Goal: Communication & Community: Answer question/provide support

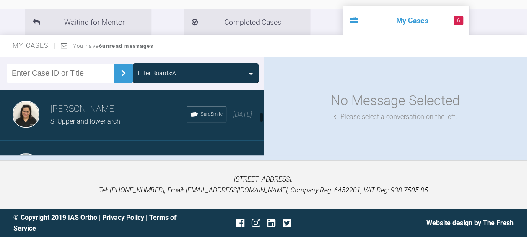
scroll to position [482, 0]
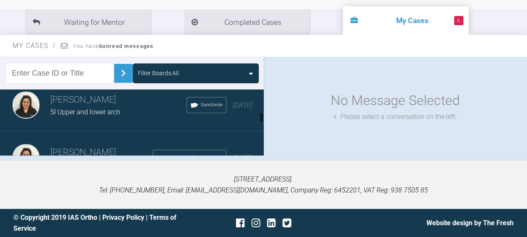
click at [63, 108] on span "SI Upper and lower arch" at bounding box center [85, 112] width 70 height 8
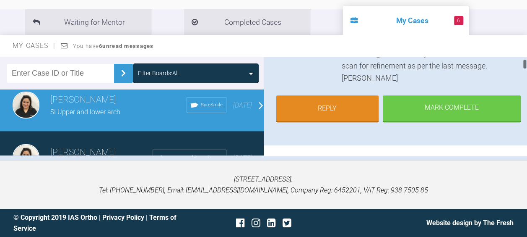
scroll to position [167, 0]
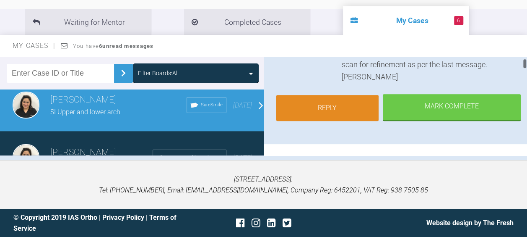
click at [320, 105] on link "Reply" at bounding box center [327, 108] width 103 height 26
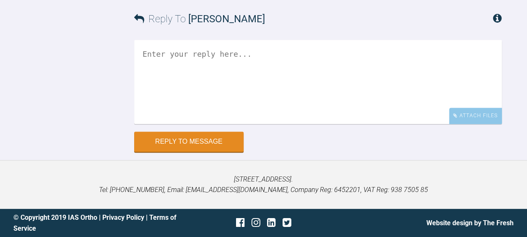
scroll to position [9737, 0]
click at [166, 124] on textarea at bounding box center [318, 82] width 368 height 84
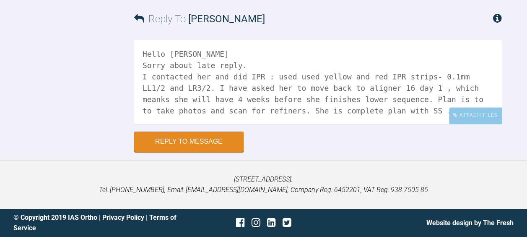
scroll to position [3, 0]
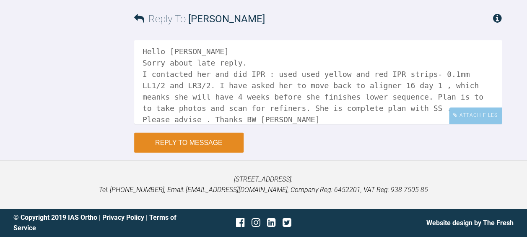
type textarea "Hello [PERSON_NAME] Sorry about late reply. I contacted her and did IPR : used …"
click at [193, 152] on button "Reply to Message" at bounding box center [188, 142] width 109 height 20
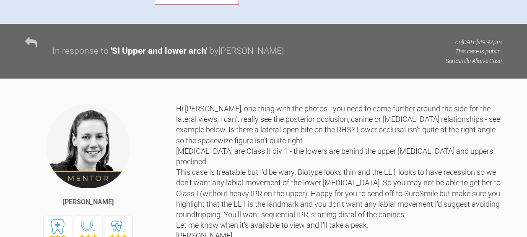
scroll to position [0, 0]
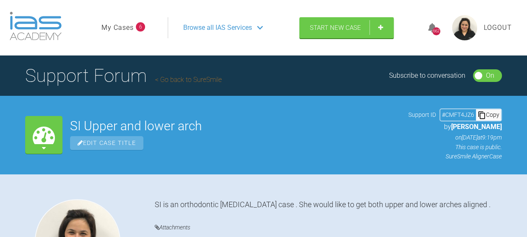
click at [200, 23] on span "Browse all IAS Services" at bounding box center [217, 27] width 69 height 11
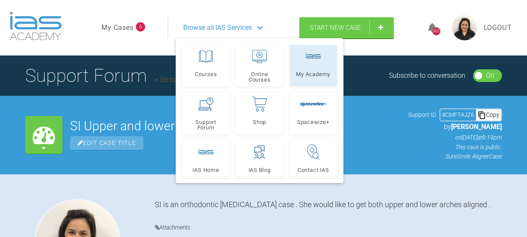
click at [303, 69] on link "My Academy" at bounding box center [313, 65] width 47 height 41
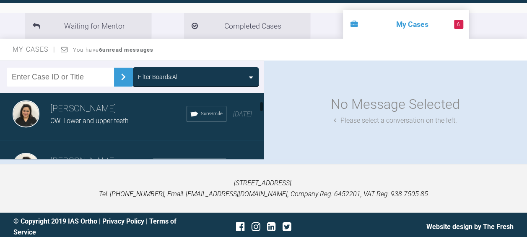
scroll to position [169, 0]
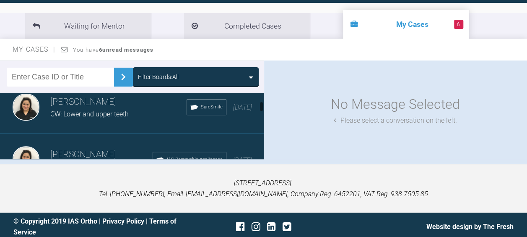
click at [76, 112] on span "CW: Lower and upper teeth" at bounding box center [89, 114] width 78 height 8
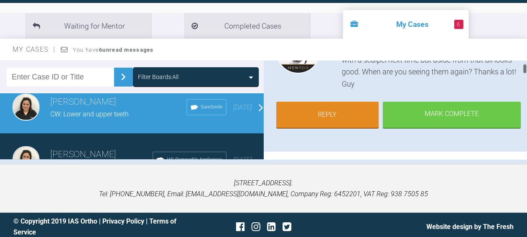
scroll to position [126, 0]
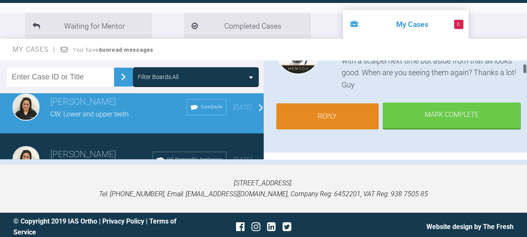
click at [306, 103] on link "Reply" at bounding box center [327, 116] width 103 height 26
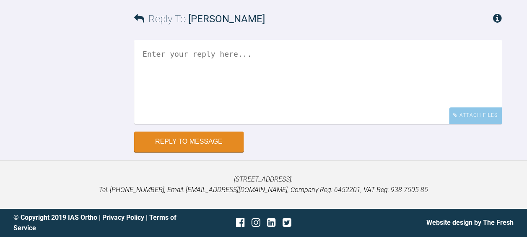
scroll to position [3837, 0]
click at [161, 124] on textarea at bounding box center [318, 82] width 368 height 84
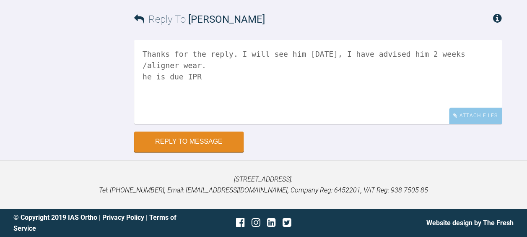
click at [144, 124] on textarea "Thanks for the reply. I will see him in 6 weeks, I have advised him 2 weeks /al…" at bounding box center [318, 82] width 368 height 84
click at [206, 124] on textarea "Thanks for the reply. I will see him in 6 weeks, I have advised him 2 weeks /al…" at bounding box center [318, 82] width 368 height 84
click at [207, 124] on textarea "Thanks for the reply. I will see him in 6 weeks, I have advised him 2 weeks /al…" at bounding box center [318, 82] width 368 height 84
click at [308, 124] on textarea "Thanks for the reply. I will see him in 6 weeks, I have advised him 2 weeks /al…" at bounding box center [318, 82] width 368 height 84
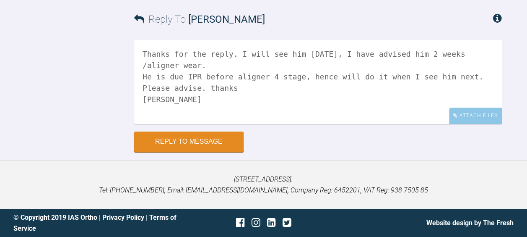
scroll to position [3927, 0]
type textarea "Thanks for the reply. I will see him in 6 weeks, I have advised him 2 weeks /al…"
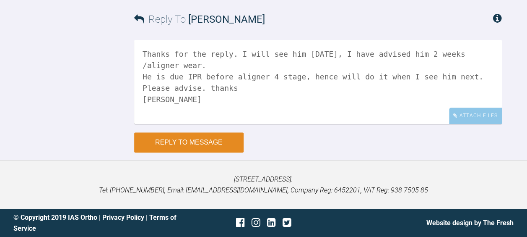
click at [169, 151] on button "Reply to Message" at bounding box center [188, 142] width 109 height 20
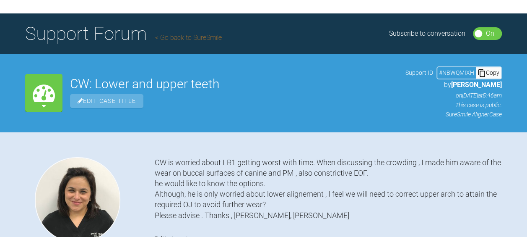
scroll to position [0, 0]
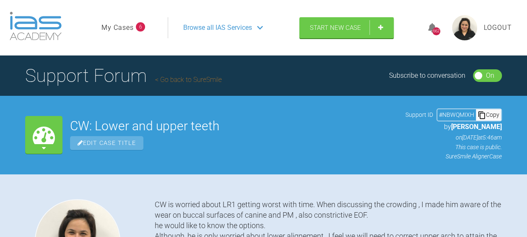
click at [115, 27] on link "My Cases" at bounding box center [118, 27] width 32 height 11
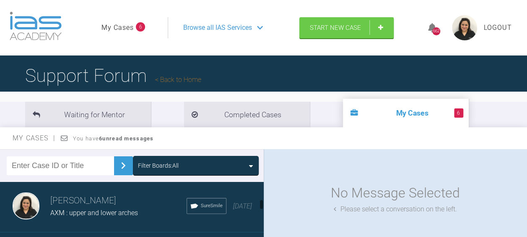
scroll to position [372, 0]
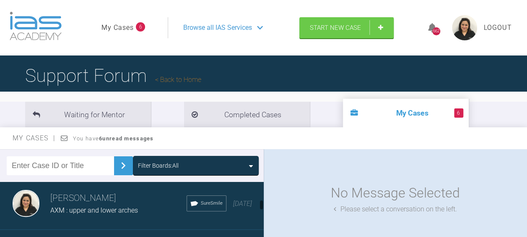
click at [134, 207] on span "AXM : upper and lower arches" at bounding box center [94, 210] width 88 height 8
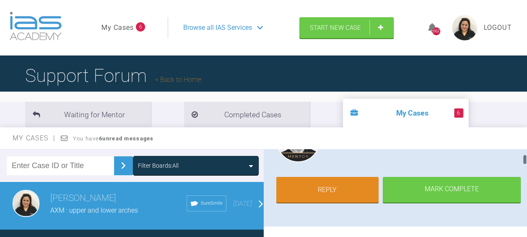
scroll to position [128, 0]
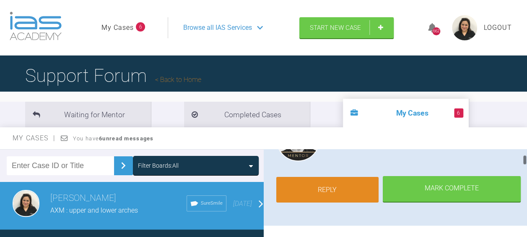
click at [317, 190] on link "Reply" at bounding box center [327, 190] width 103 height 26
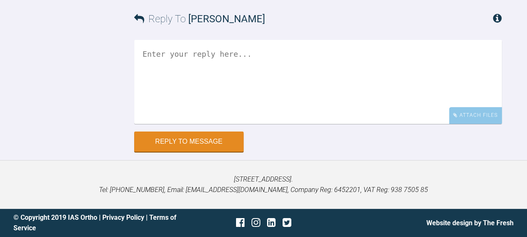
scroll to position [3699, 0]
click at [474, 117] on div "Attach Files" at bounding box center [475, 115] width 53 height 16
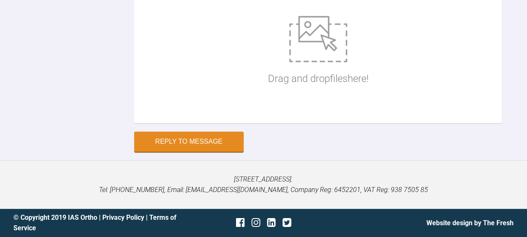
click at [308, 62] on img at bounding box center [318, 39] width 58 height 46
type input "C:\fakepath\1 AXM aligner 11 day 1 .JPG"
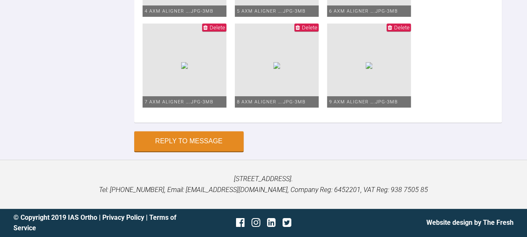
scroll to position [3767, 0]
type input "C:\fakepath\AXM lower screen shot.jpg"
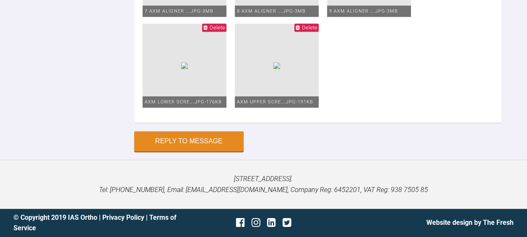
scroll to position [3690, 0]
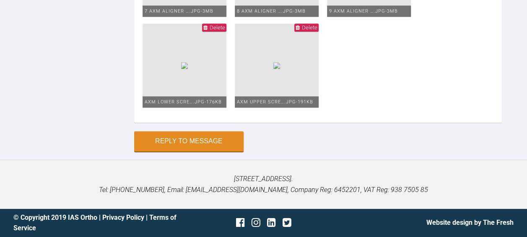
type textarea "Hello Geoff Pleas esee the photos of AXM , he is on aligner 11 day 1. Compliant…"
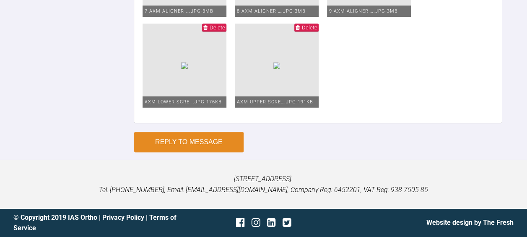
click at [176, 141] on button "Reply to Message" at bounding box center [188, 142] width 109 height 20
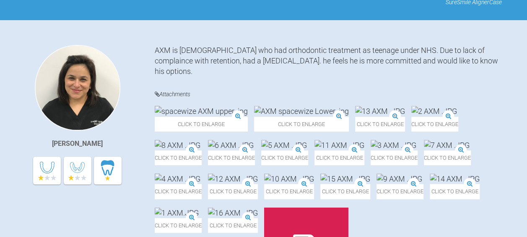
scroll to position [0, 0]
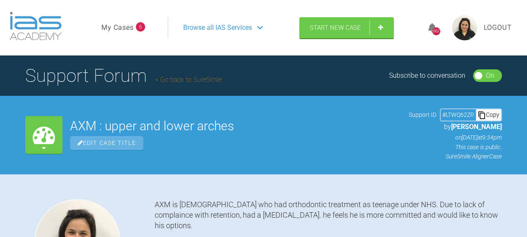
click at [125, 28] on link "My Cases" at bounding box center [118, 27] width 32 height 11
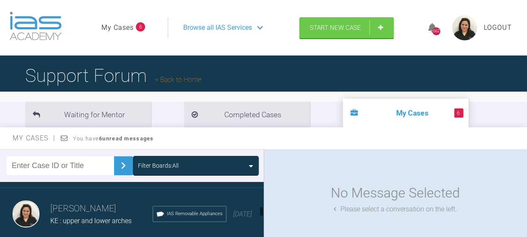
scroll to position [521, 0]
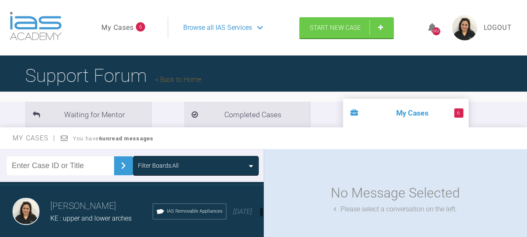
click at [70, 208] on h3 "[PERSON_NAME]" at bounding box center [101, 206] width 102 height 14
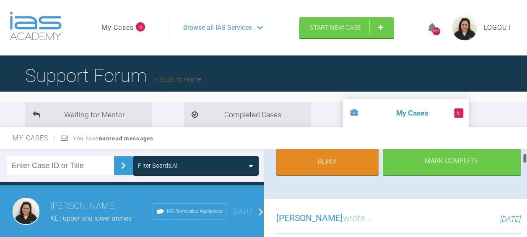
scroll to position [154, 0]
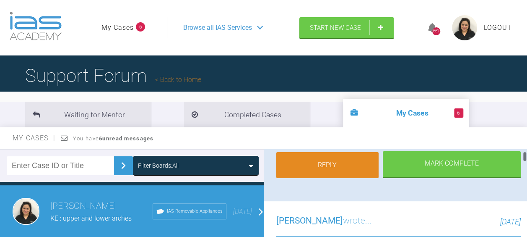
click at [313, 157] on link "Reply" at bounding box center [327, 165] width 103 height 26
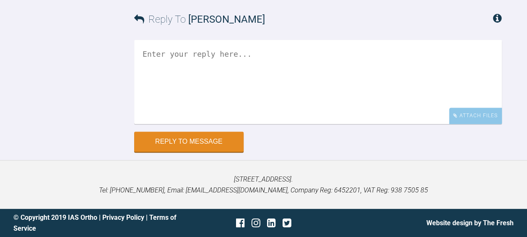
scroll to position [6279, 0]
click at [471, 120] on div "Attach Files" at bounding box center [475, 115] width 53 height 16
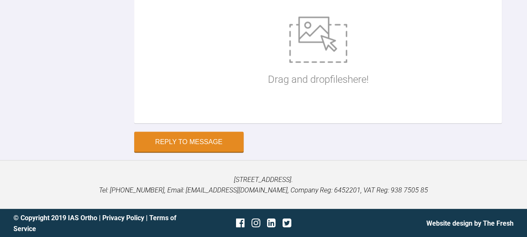
click at [309, 63] on img at bounding box center [318, 39] width 58 height 46
type input "C:\fakepath\1 KE aligner 15 .JPG"
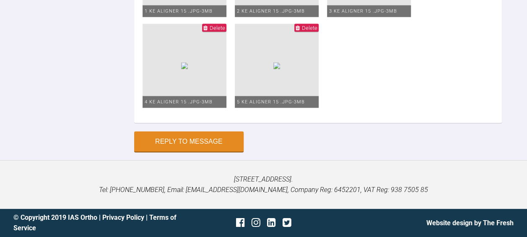
scroll to position [6237, 0]
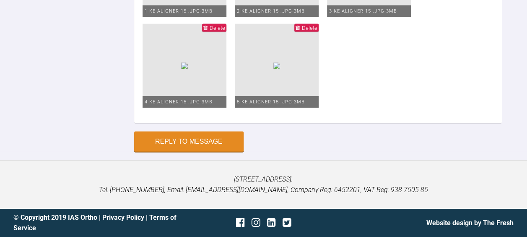
type textarea "Hello Geoff. Please see the photos for KE, she is on last day of her last align…"
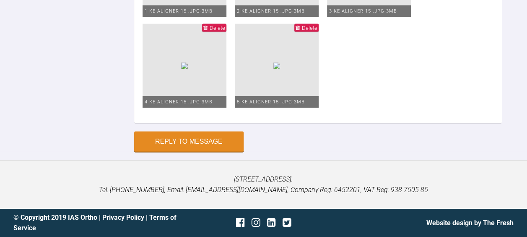
scroll to position [0, 0]
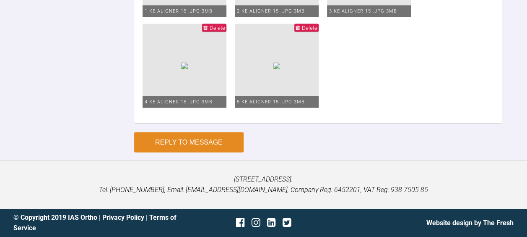
click at [211, 152] on button "Reply to Message" at bounding box center [188, 142] width 109 height 20
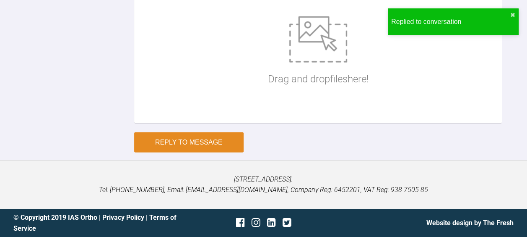
scroll to position [6415, 0]
